Goal: Information Seeking & Learning: Find contact information

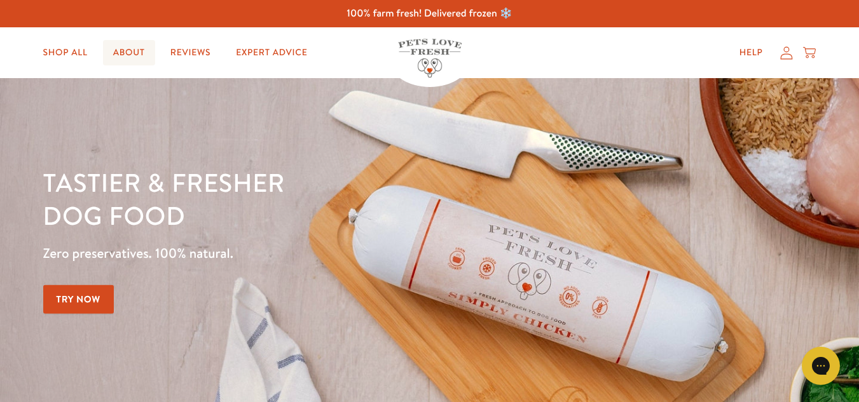
click at [136, 53] on link "About" at bounding box center [129, 52] width 52 height 25
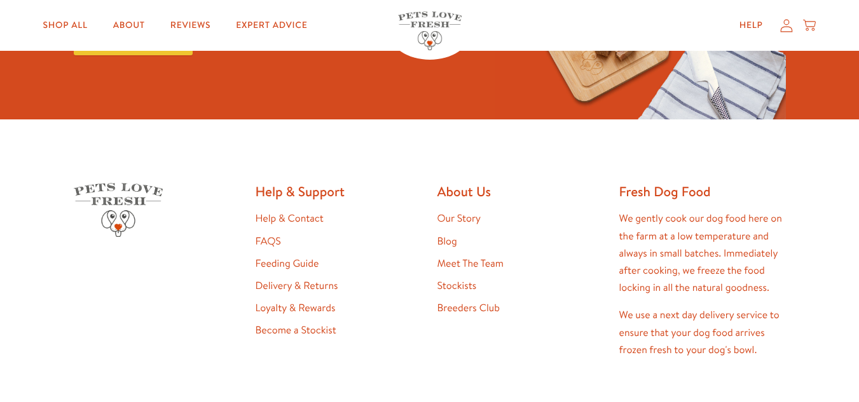
scroll to position [3287, 0]
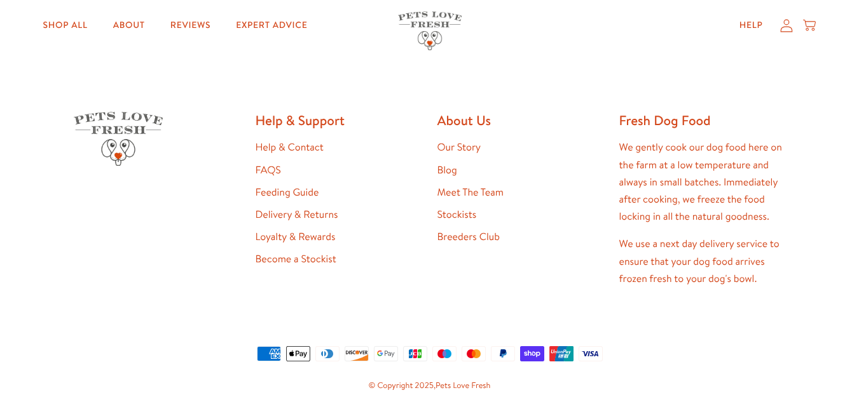
click at [455, 189] on link "Meet The Team" at bounding box center [470, 193] width 66 height 14
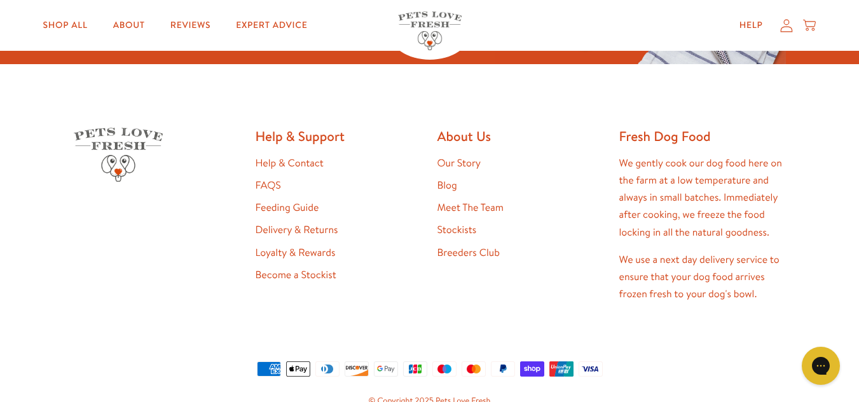
scroll to position [1295, 0]
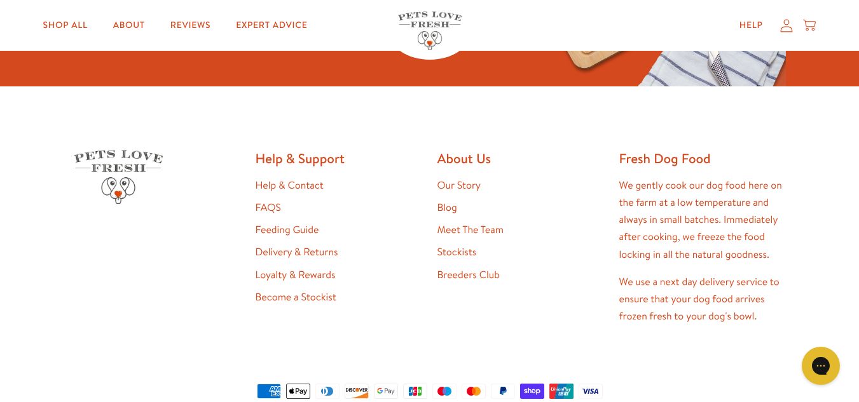
click at [303, 179] on link "Help & Contact" at bounding box center [290, 186] width 68 height 14
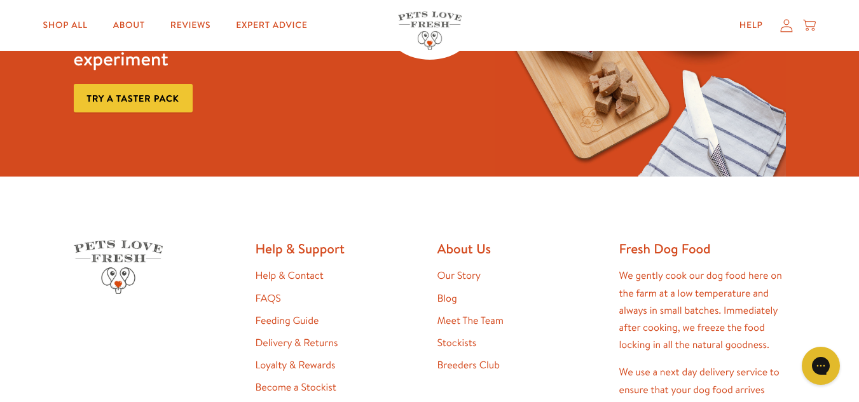
scroll to position [1258, 0]
